Goal: Task Accomplishment & Management: Manage account settings

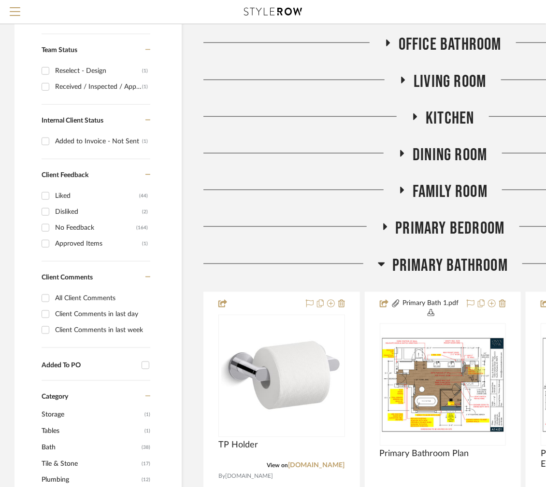
scroll to position [362, 0]
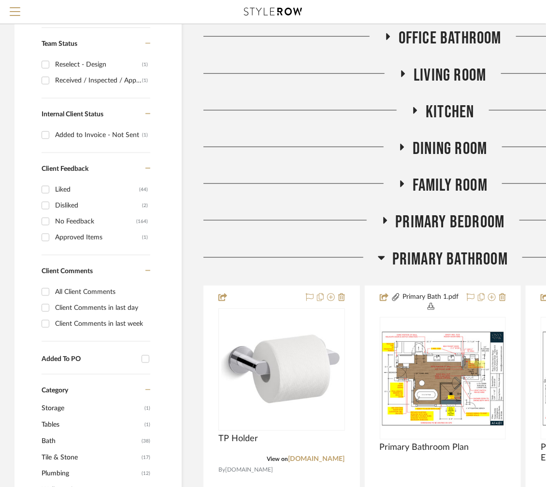
click at [379, 257] on icon at bounding box center [381, 258] width 7 height 4
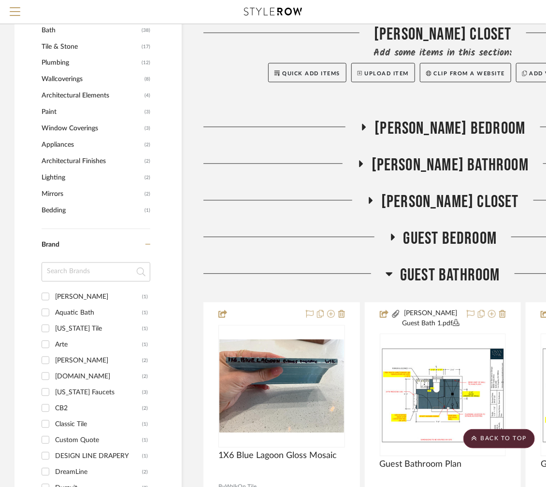
scroll to position [869, 0]
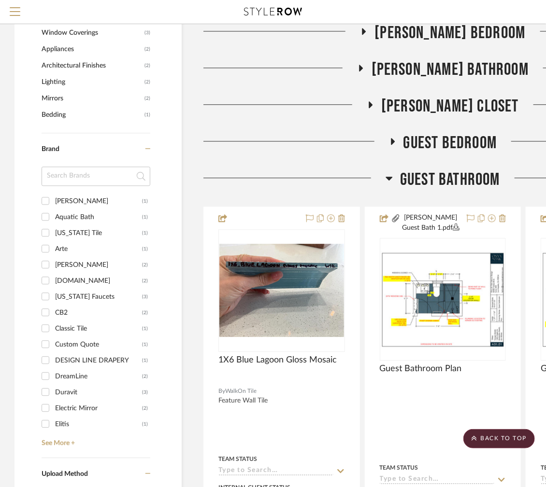
click at [386, 180] on icon at bounding box center [388, 178] width 7 height 12
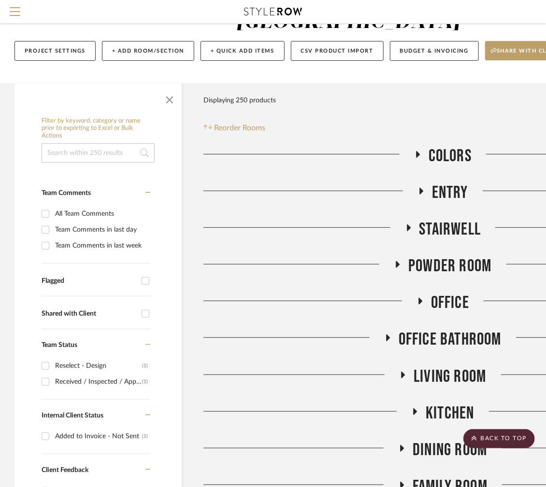
scroll to position [0, 0]
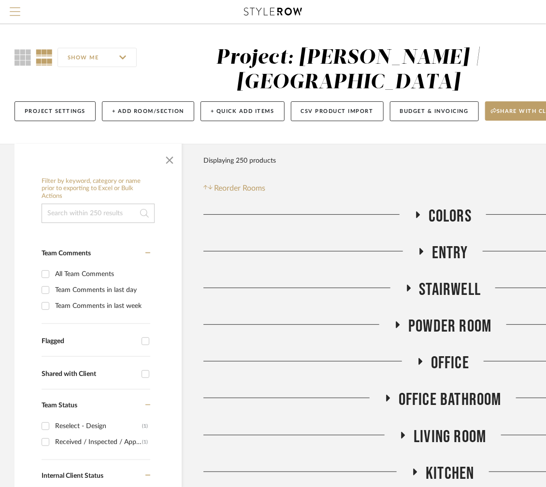
click at [16, 13] on span "Menu" at bounding box center [15, 14] width 11 height 14
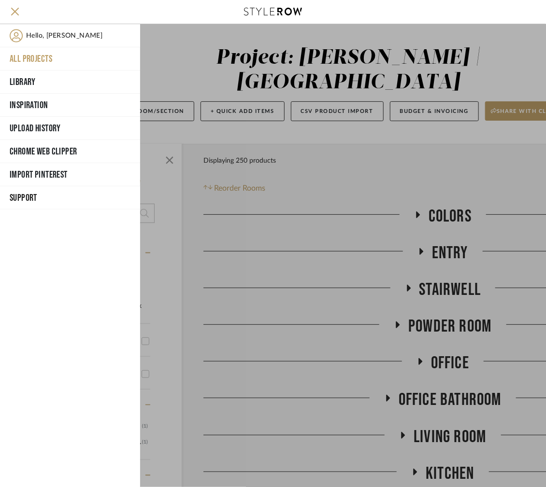
click at [52, 57] on button "All Projects" at bounding box center [70, 58] width 140 height 23
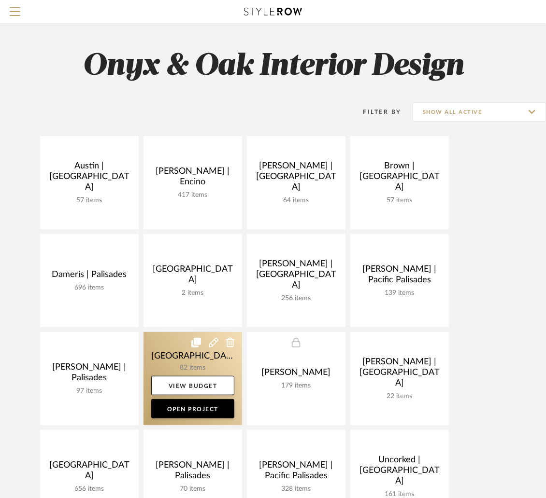
click at [149, 356] on link at bounding box center [192, 378] width 99 height 93
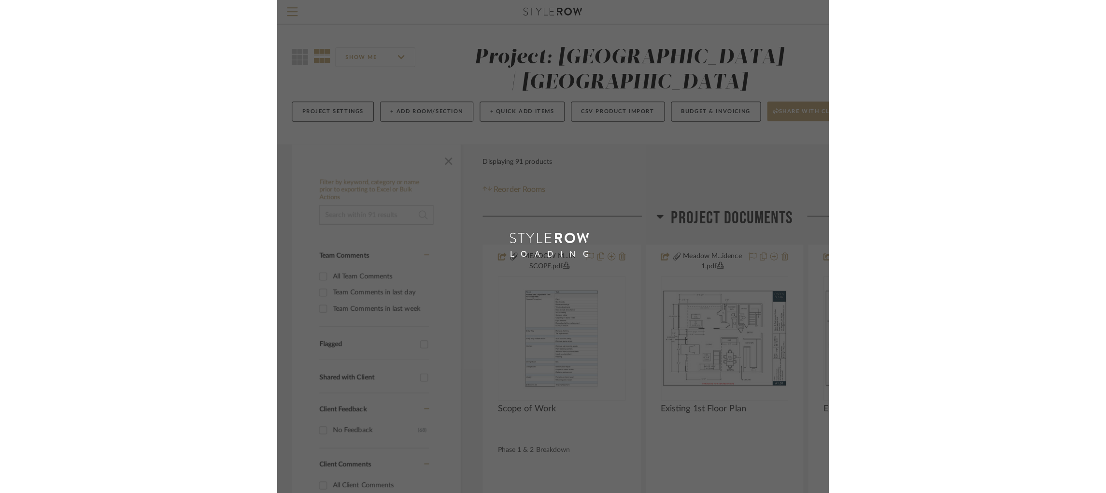
scroll to position [72, 0]
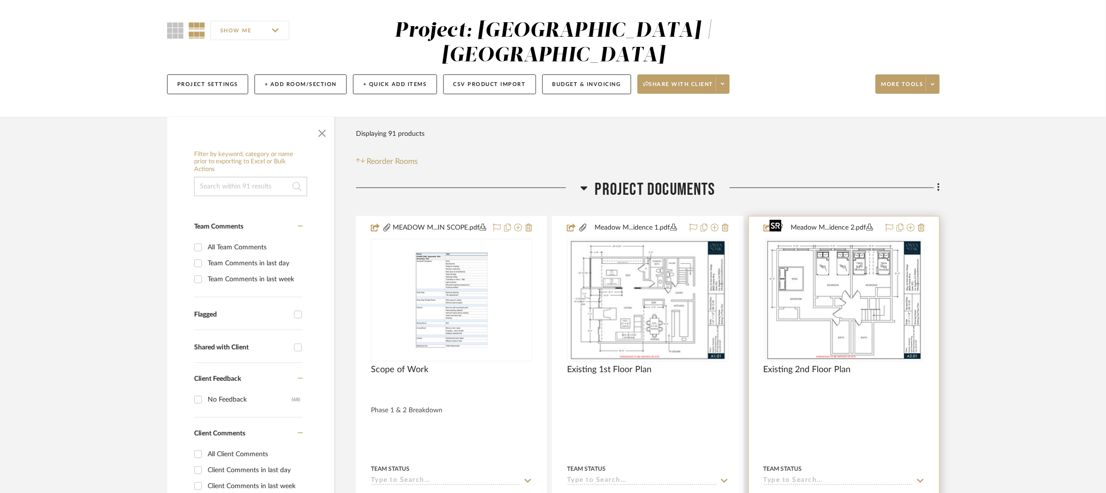
click at [552, 266] on div at bounding box center [844, 300] width 161 height 123
click at [552, 266] on img "0" at bounding box center [844, 300] width 157 height 121
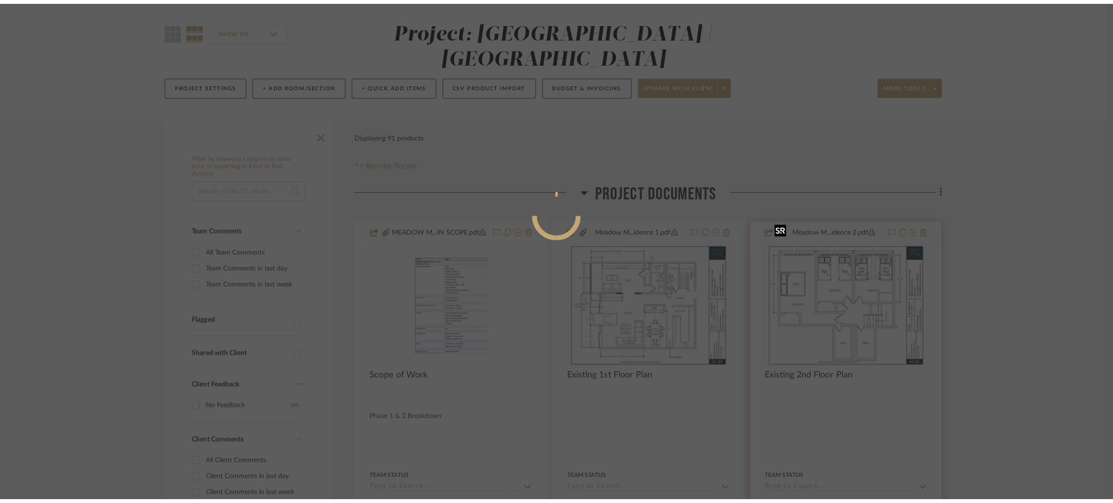
scroll to position [0, 0]
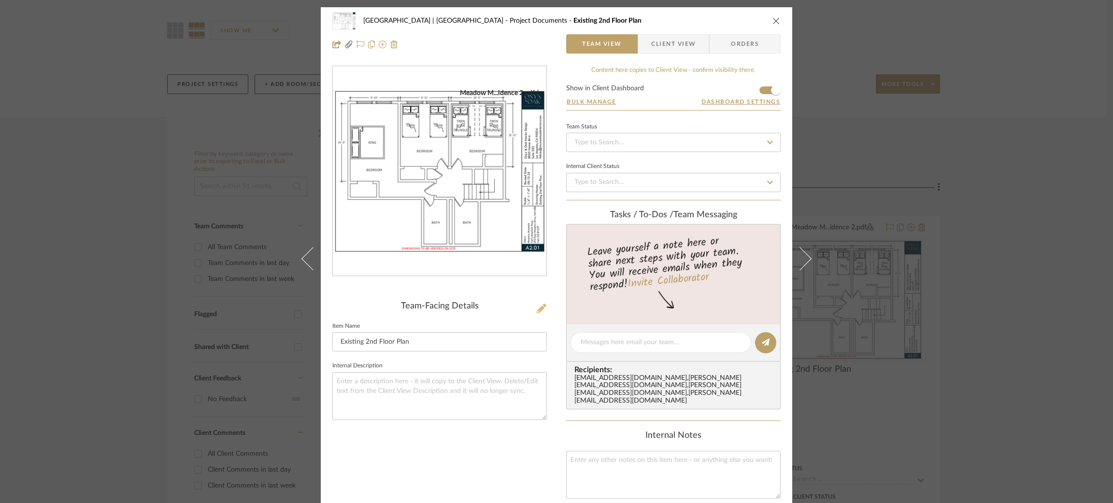
click at [540, 307] on icon at bounding box center [542, 309] width 10 height 10
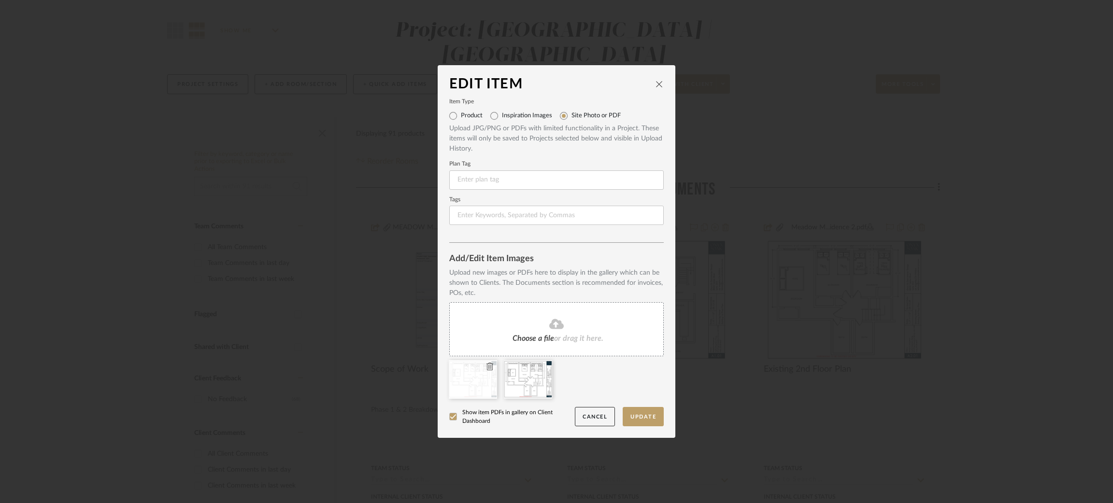
click at [488, 367] on icon at bounding box center [489, 367] width 7 height 8
click at [552, 423] on button "Update" at bounding box center [643, 417] width 41 height 20
